Goal: Feedback & Contribution: Leave review/rating

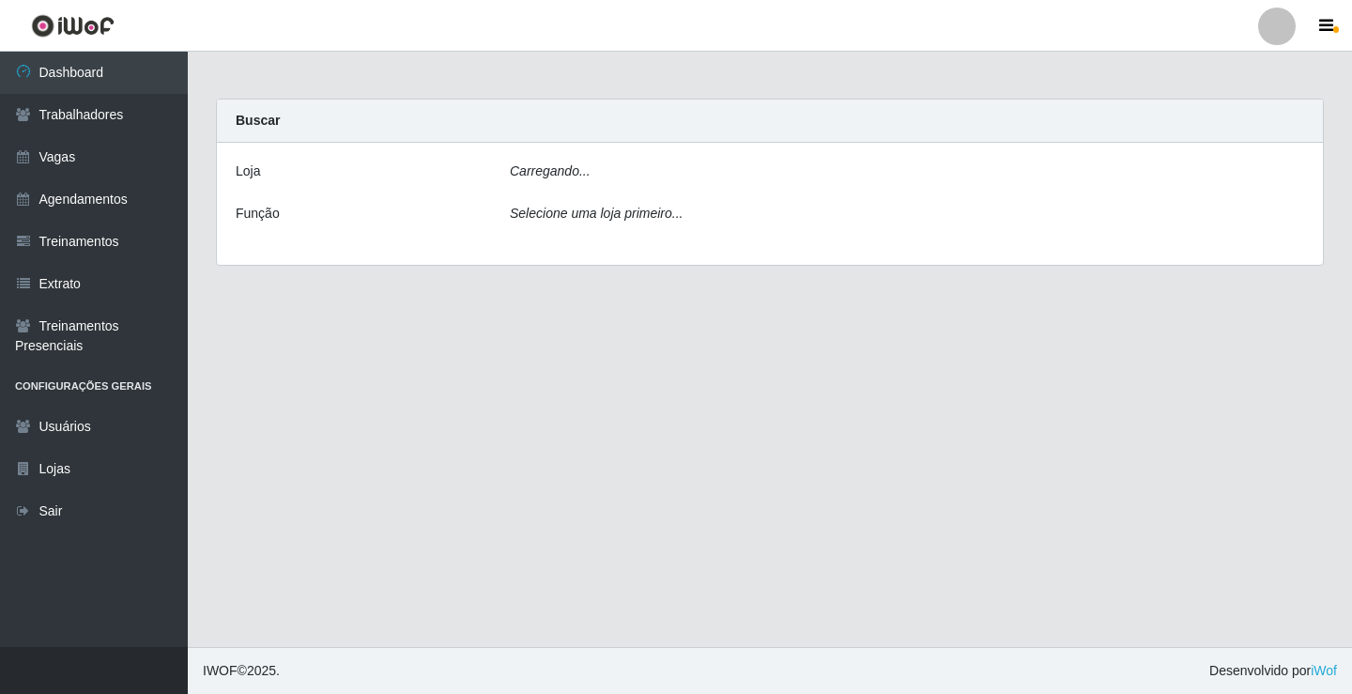
click at [198, 225] on div "Carregando... Buscar [PERSON_NAME]... Função Selecione uma loja primeiro..." at bounding box center [770, 194] width 1164 height 190
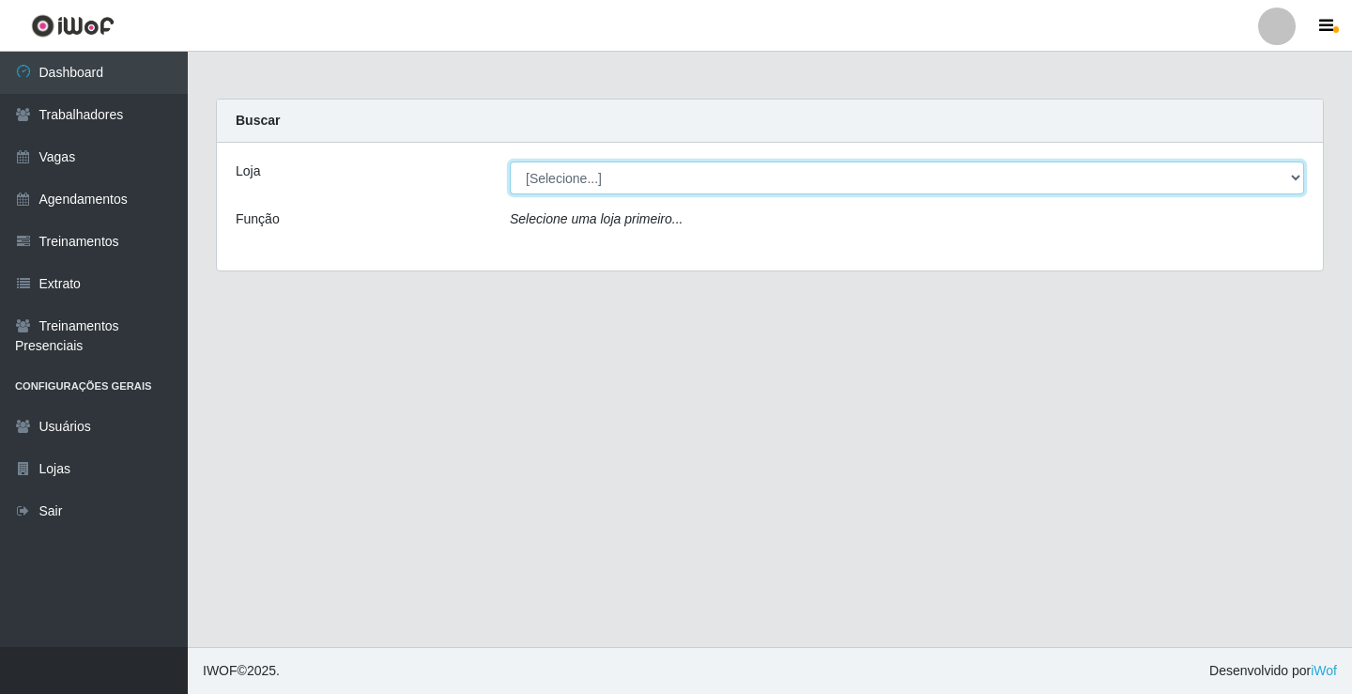
click at [547, 176] on select "[Selecione...] Edilicya Supermercado" at bounding box center [907, 177] width 794 height 33
select select "460"
click at [510, 161] on select "[Selecione...] Edilicya Supermercado" at bounding box center [907, 177] width 794 height 33
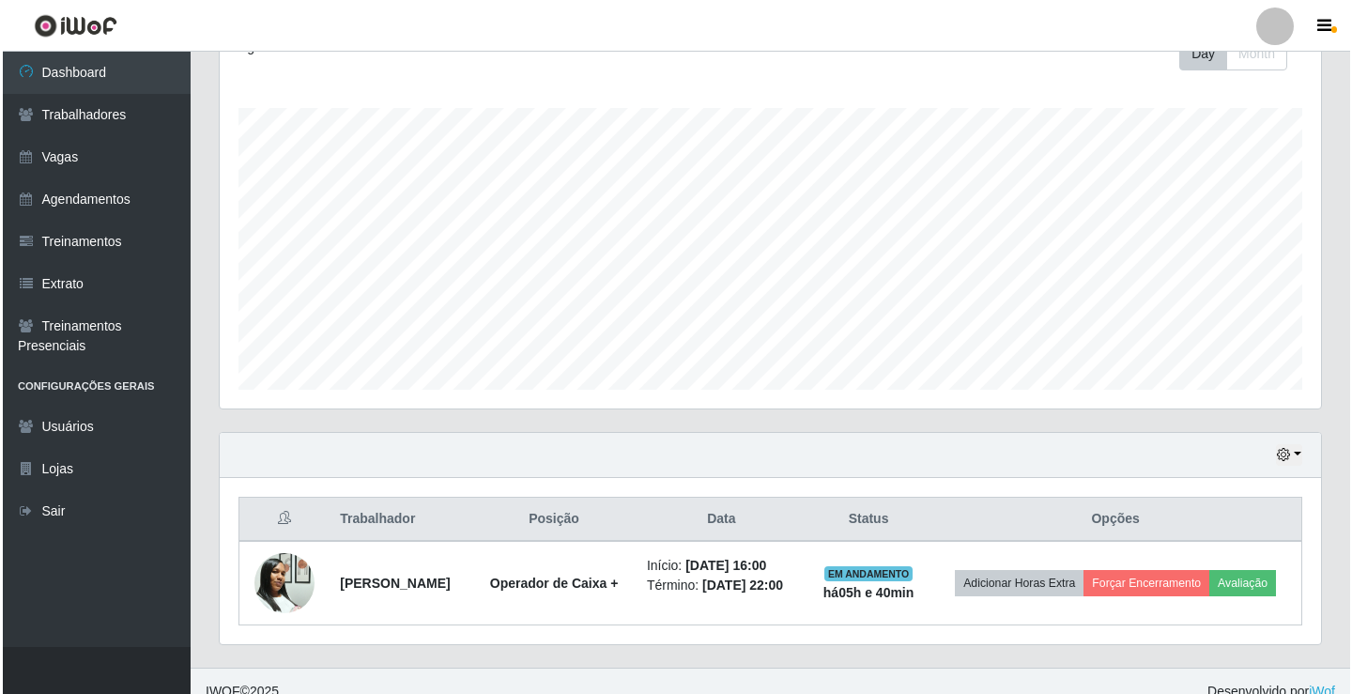
scroll to position [316, 0]
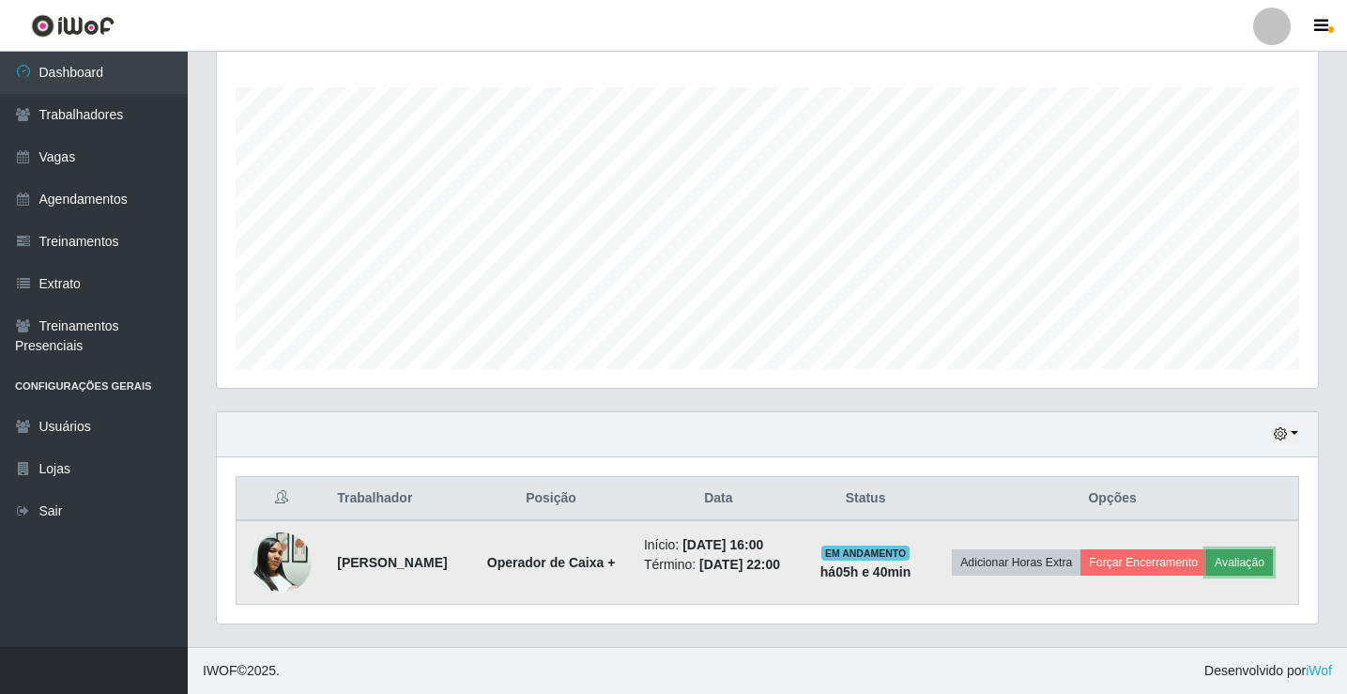
click at [1206, 575] on button "Avaliação" at bounding box center [1239, 562] width 67 height 26
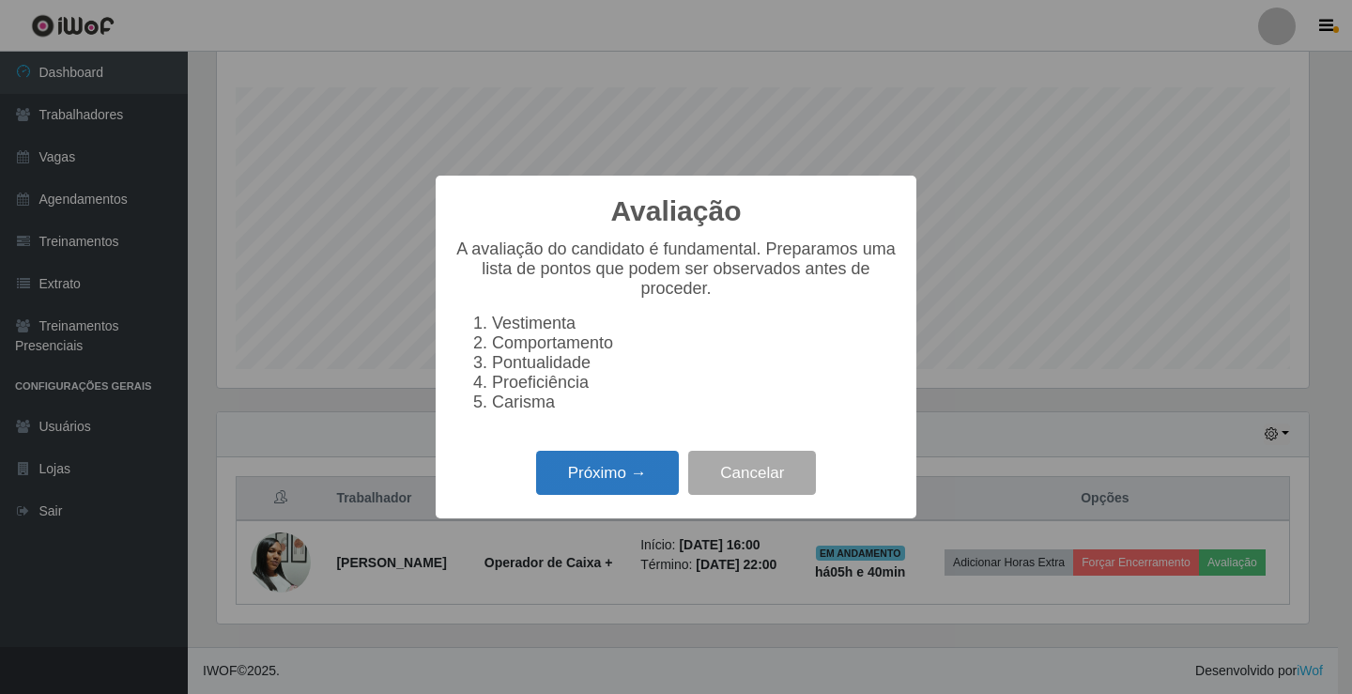
click at [648, 475] on button "Próximo →" at bounding box center [607, 473] width 143 height 44
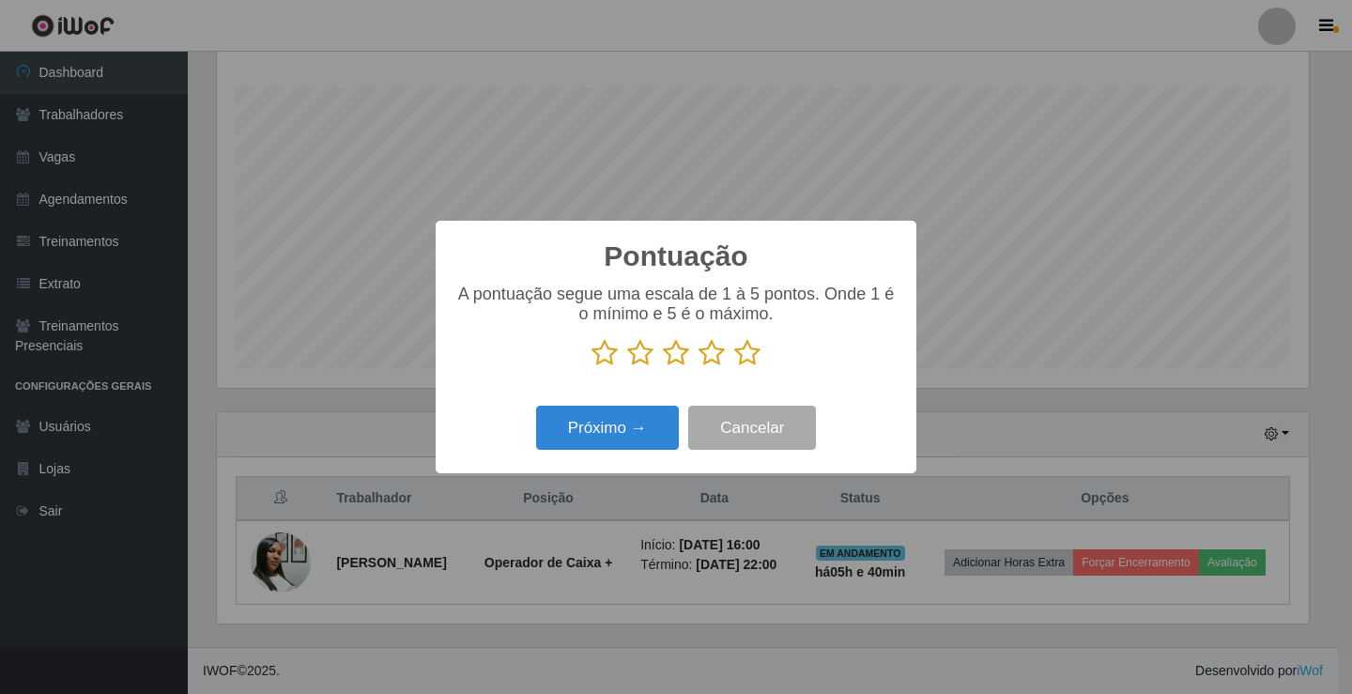
scroll to position [938334, 937632]
click at [735, 366] on icon at bounding box center [747, 353] width 26 height 28
click at [734, 367] on input "radio" at bounding box center [734, 367] width 0 height 0
click at [646, 418] on button "Próximo →" at bounding box center [607, 428] width 143 height 44
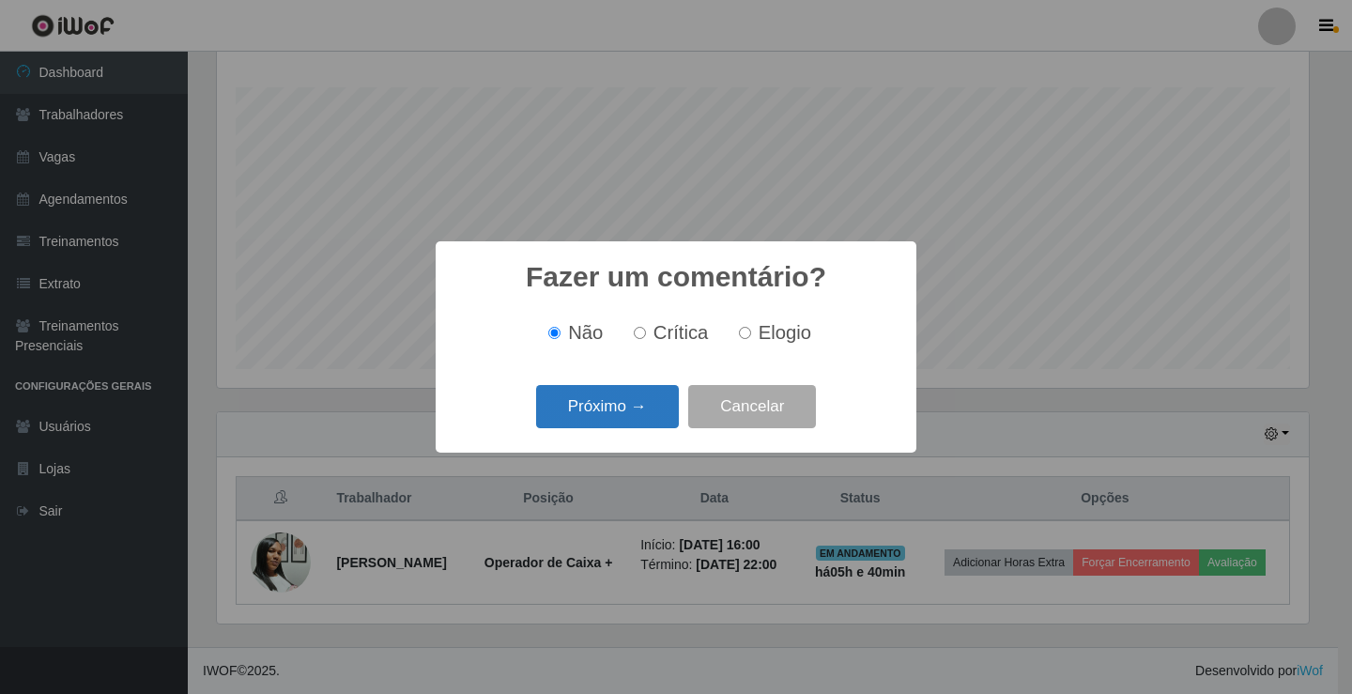
click at [648, 399] on button "Próximo →" at bounding box center [607, 407] width 143 height 44
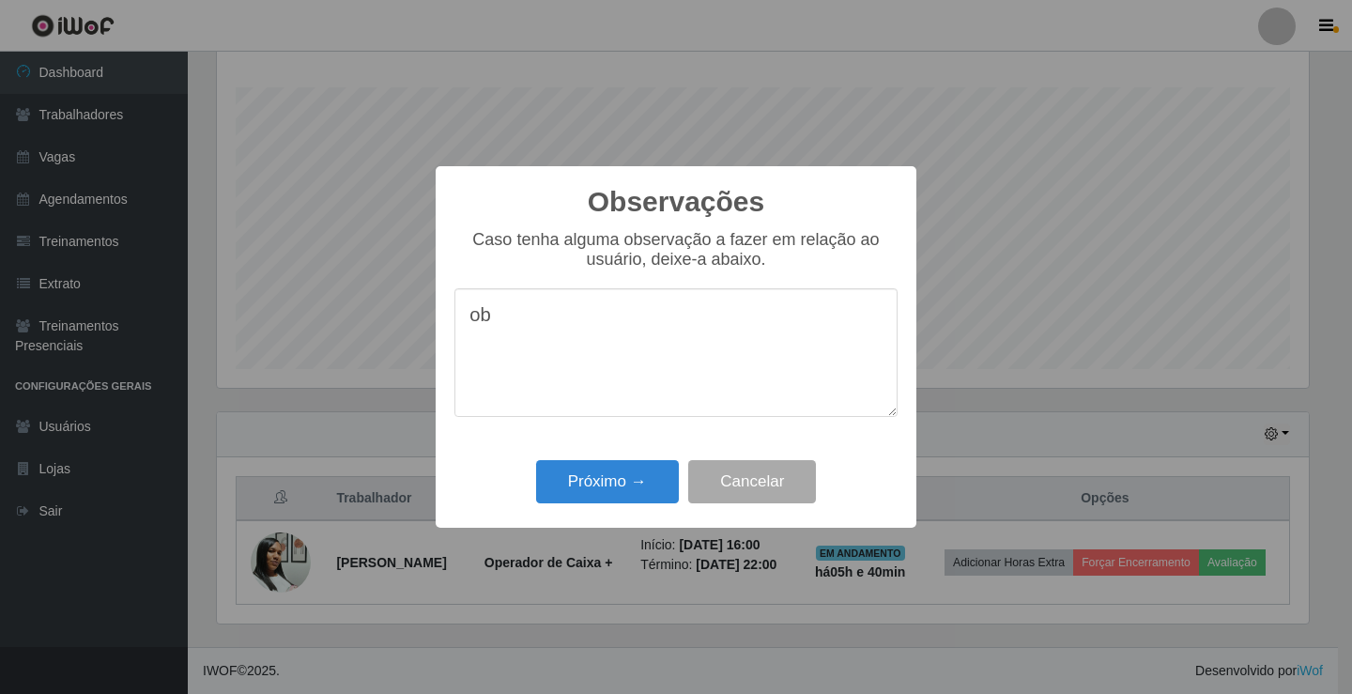
type textarea "o"
type textarea "boa"
click at [605, 504] on button "Próximo →" at bounding box center [607, 482] width 143 height 44
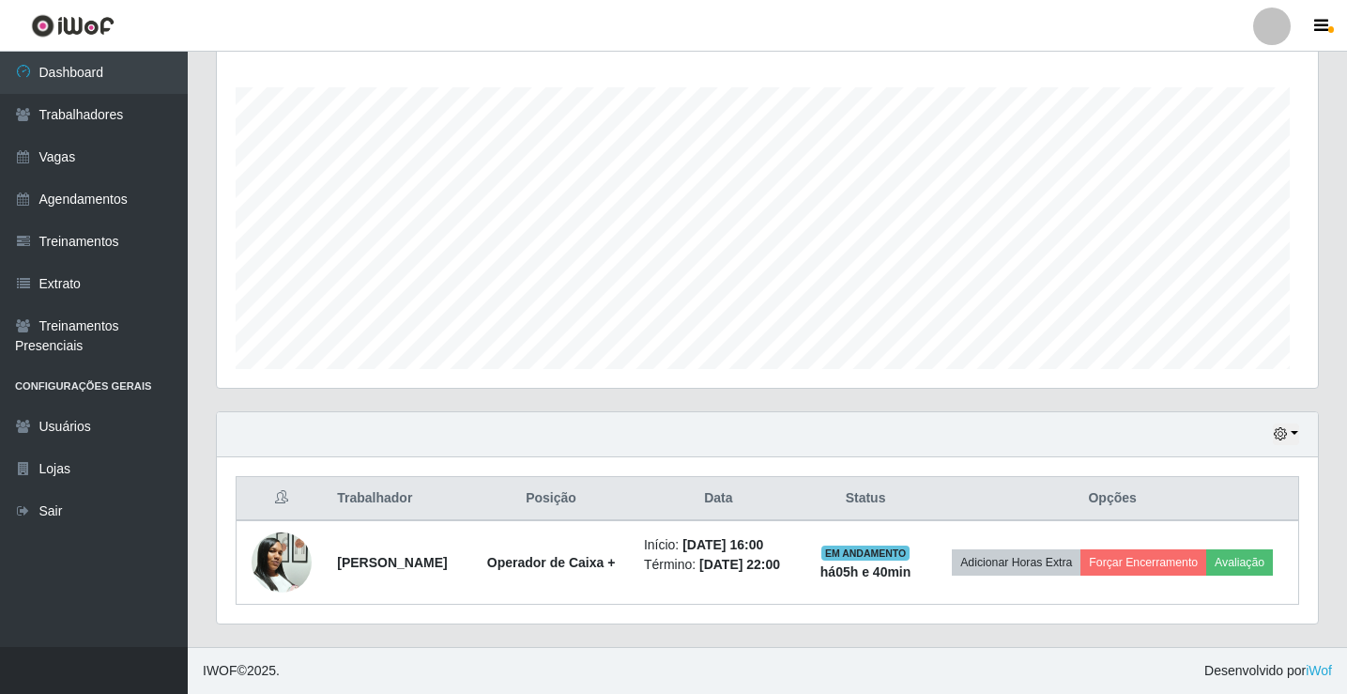
scroll to position [390, 1101]
click at [605, 503] on th "Posição" at bounding box center [550, 499] width 163 height 44
